Goal: Task Accomplishment & Management: Use online tool/utility

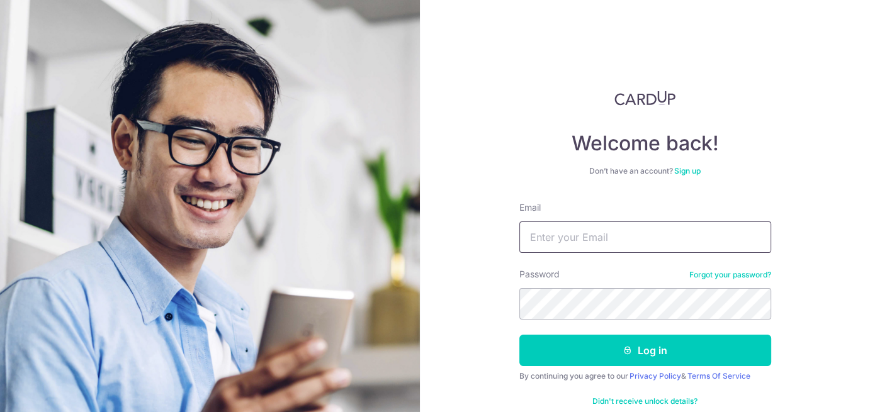
click at [629, 235] on input "Email" at bounding box center [645, 237] width 252 height 31
paste input "account@artemis.com.sg"
type input "account@artemis.com.sg"
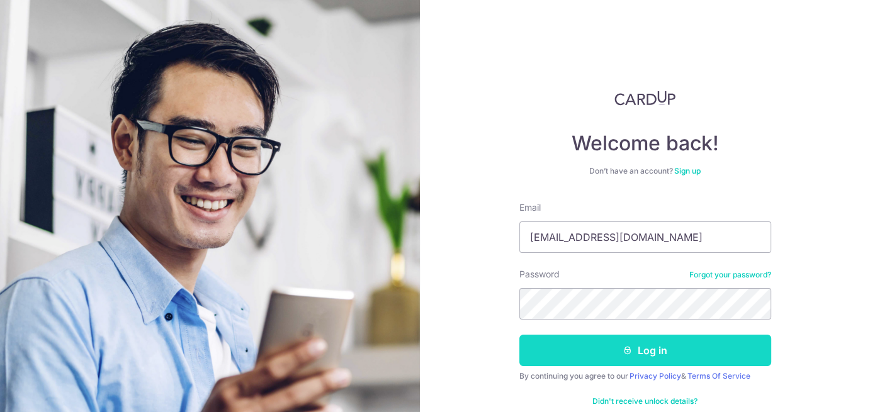
click at [579, 359] on button "Log in" at bounding box center [645, 350] width 252 height 31
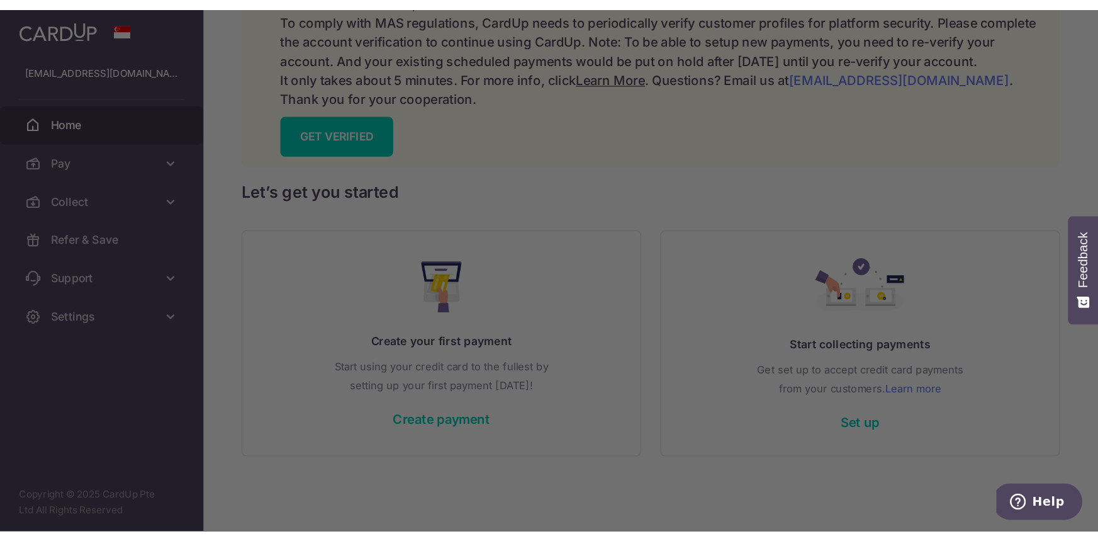
scroll to position [73, 0]
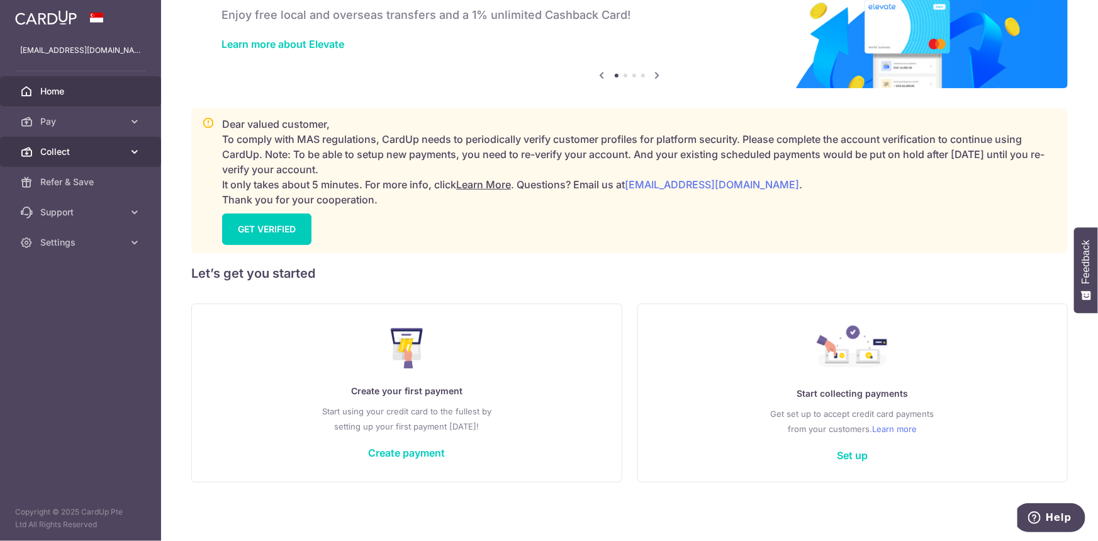
click at [66, 142] on link "Collect" at bounding box center [80, 152] width 161 height 30
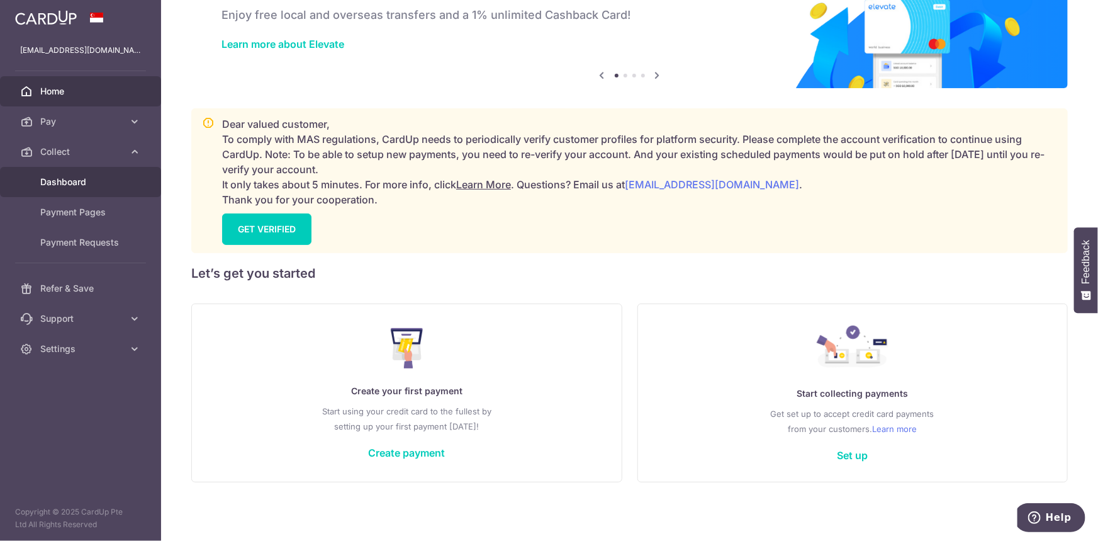
click at [69, 178] on span "Dashboard" at bounding box center [81, 182] width 83 height 13
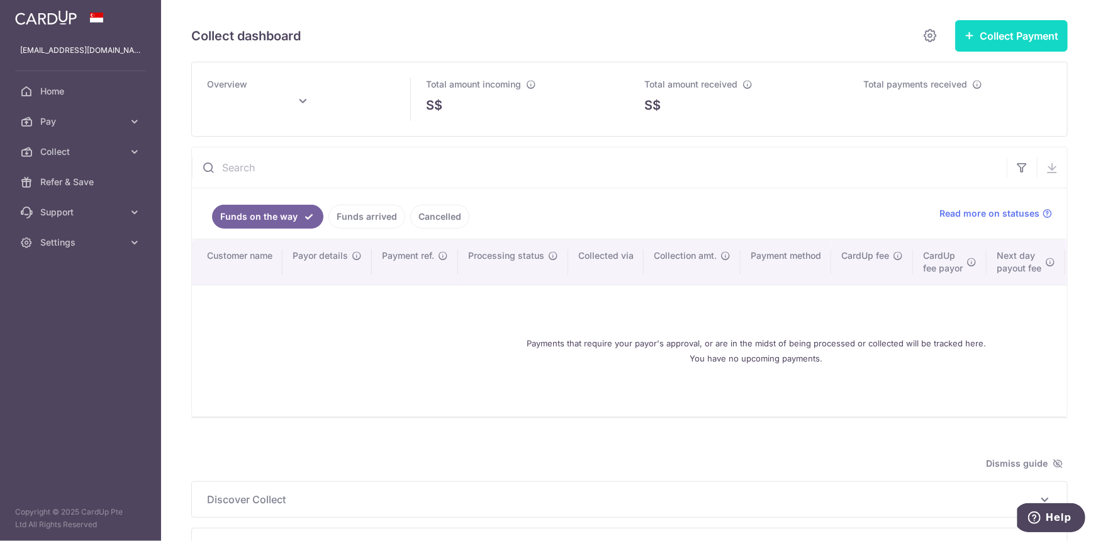
click at [869, 38] on button "Collect Payment" at bounding box center [1012, 35] width 113 height 31
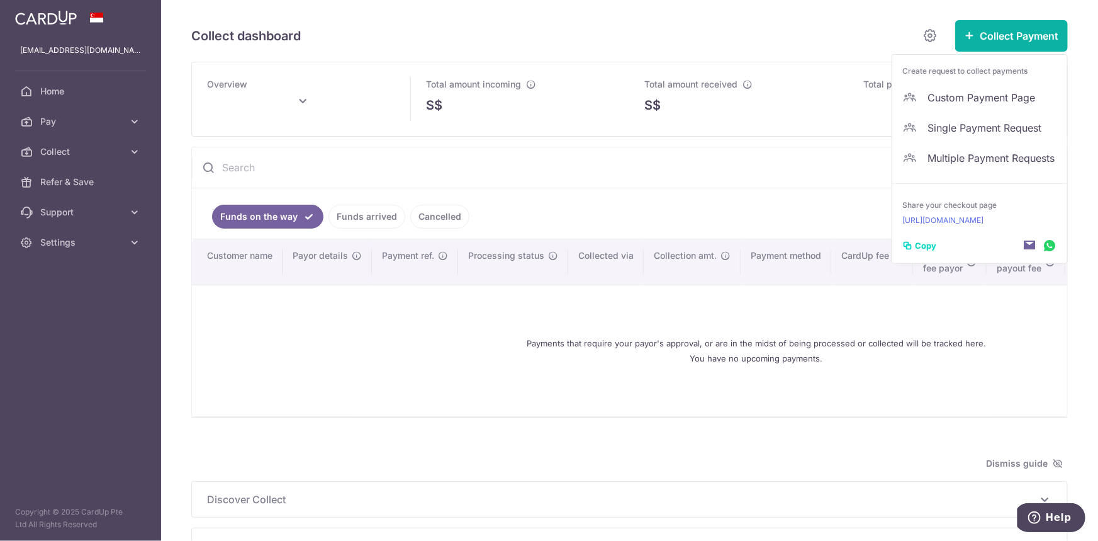
click at [869, 246] on span "Copy" at bounding box center [925, 245] width 21 height 13
type input "September 2025"
click at [869, 221] on p "https://app.cardup.co/collect/pay/mridiagnostics" at bounding box center [980, 220] width 155 height 13
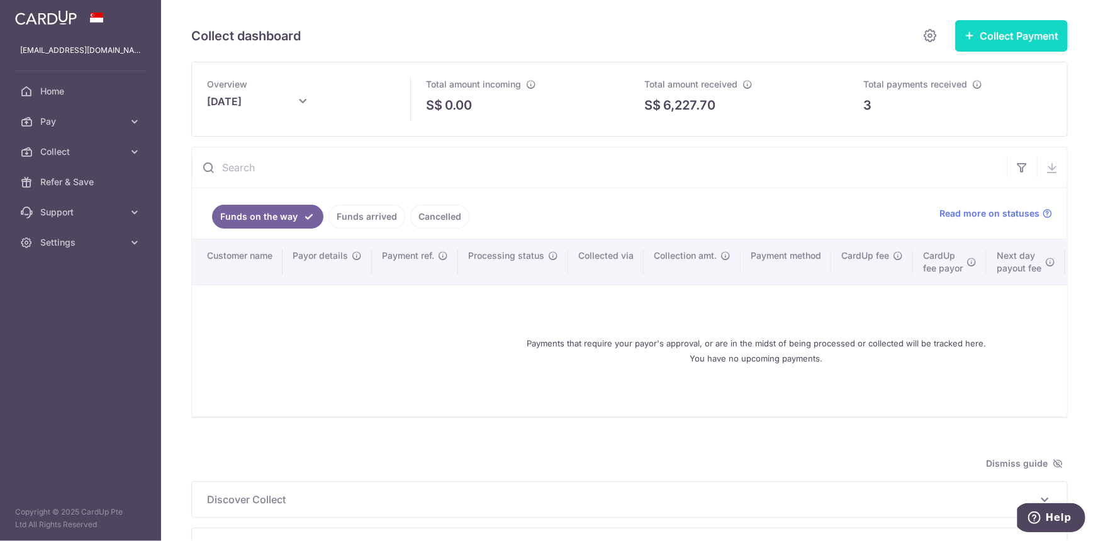
click at [869, 43] on button "Collect Payment" at bounding box center [1012, 35] width 113 height 31
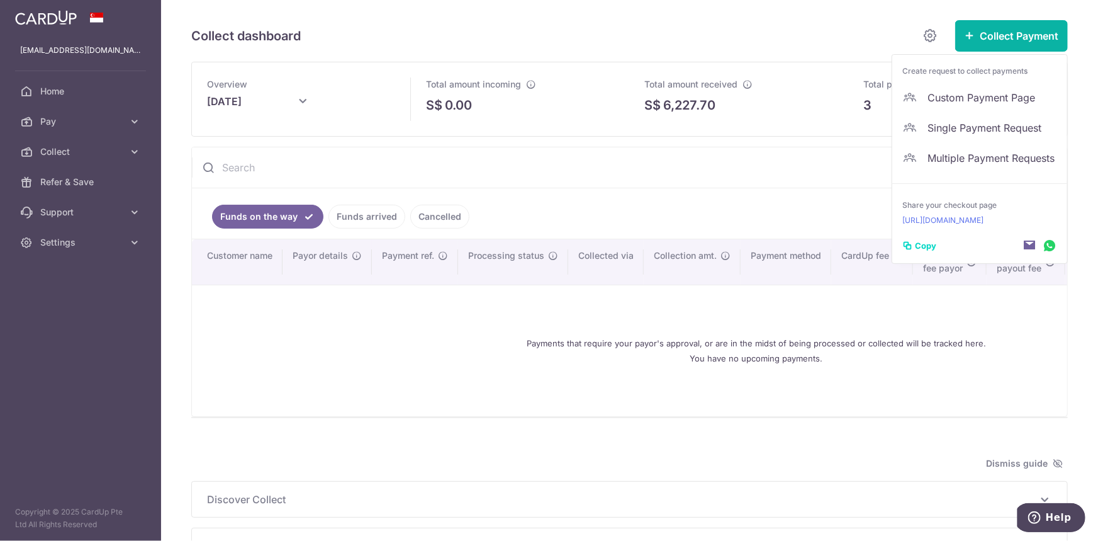
click at [869, 247] on button "Copy" at bounding box center [920, 245] width 34 height 13
